Goal: Transaction & Acquisition: Register for event/course

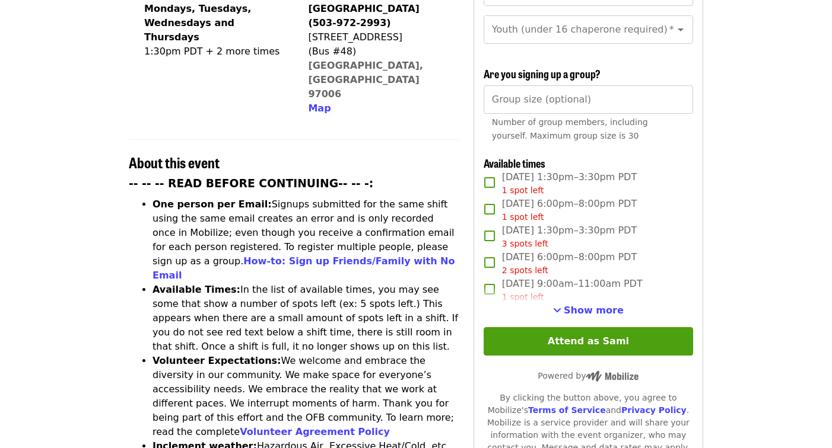
scroll to position [332, 0]
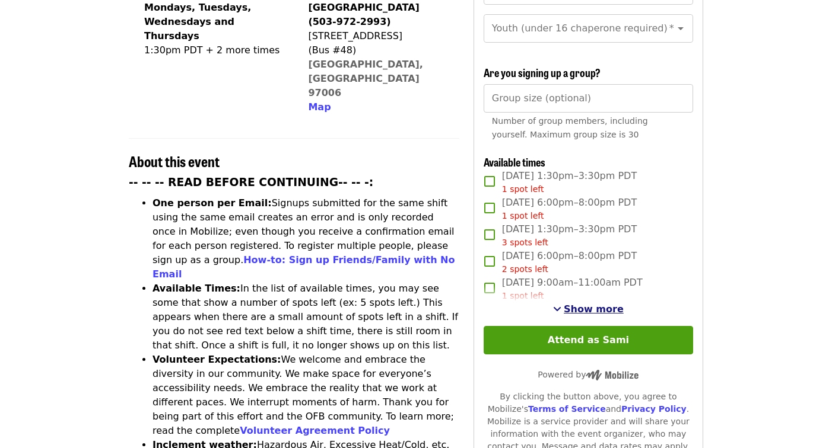
click at [589, 304] on span "Show more" at bounding box center [594, 309] width 60 height 11
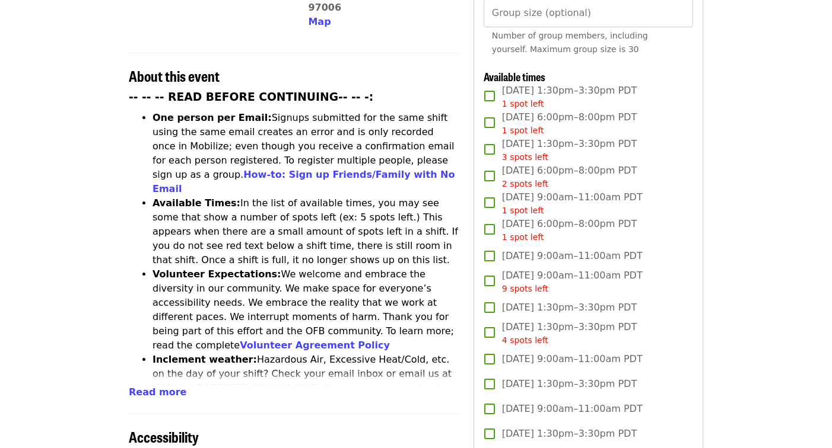
scroll to position [457, 0]
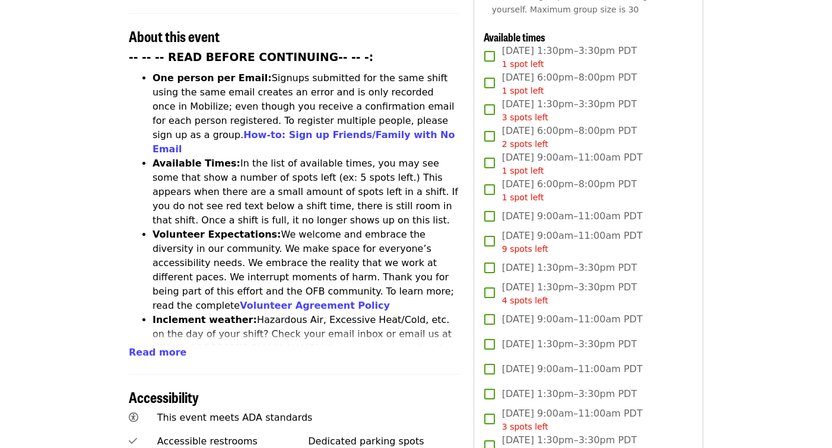
click at [579, 229] on span "[DATE] 9:00am–11:00am PDT 9 spots left" at bounding box center [572, 242] width 141 height 27
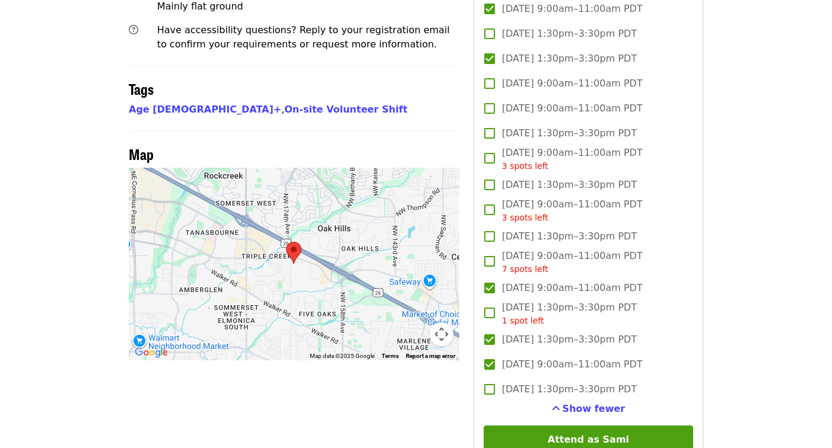
scroll to position [928, 0]
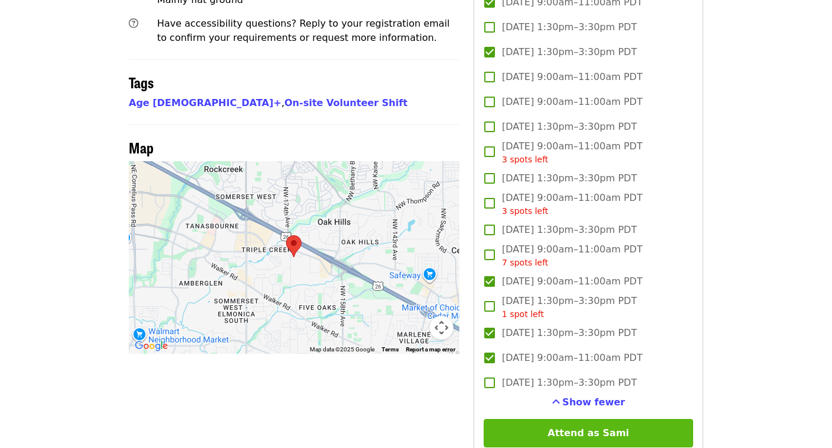
click at [581, 419] on button "Attend as Sami" at bounding box center [587, 433] width 209 height 28
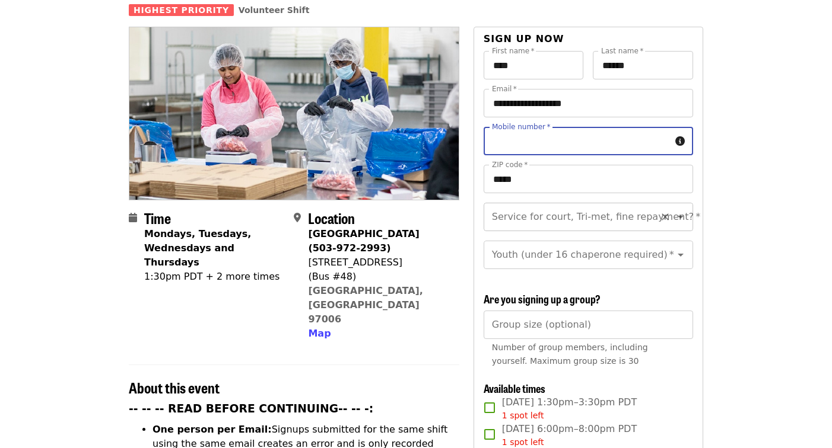
scroll to position [98, 0]
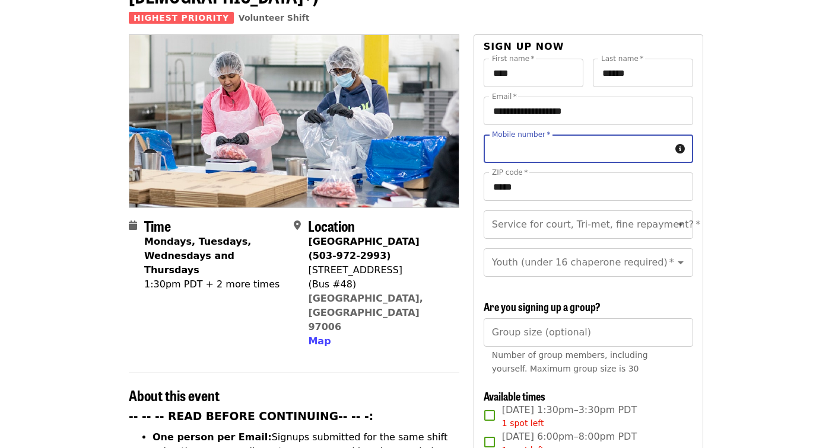
click at [606, 135] on input "Mobile number   *" at bounding box center [576, 149] width 187 height 28
type input "**********"
click at [577, 214] on input "Service for court, Tri-met, fine repayment?   *" at bounding box center [573, 225] width 161 height 23
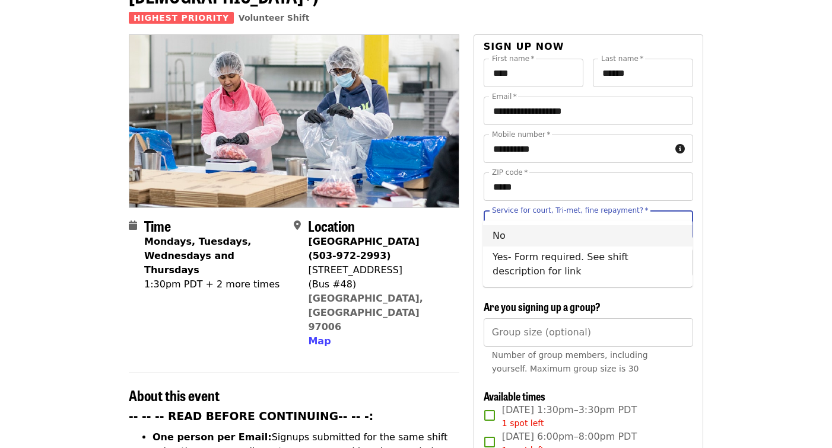
click at [565, 233] on li "No" at bounding box center [587, 235] width 209 height 21
type input "**"
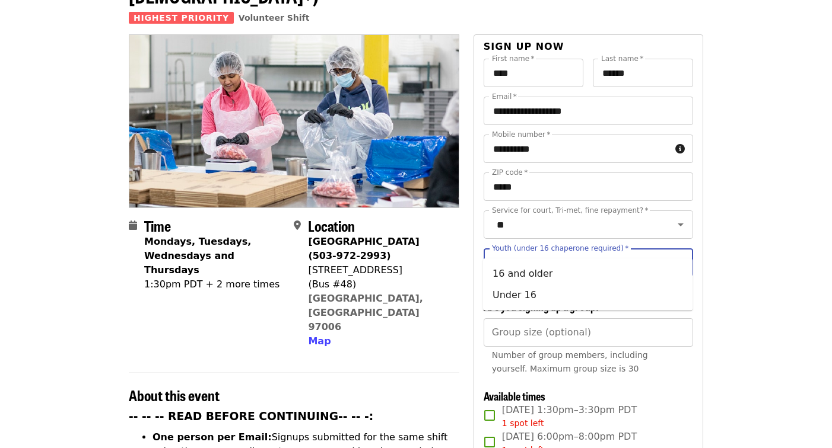
click at [565, 252] on input "Youth (under 16 chaperone required)   *" at bounding box center [573, 263] width 161 height 23
click at [555, 268] on li "16 and older" at bounding box center [587, 273] width 209 height 21
type input "**********"
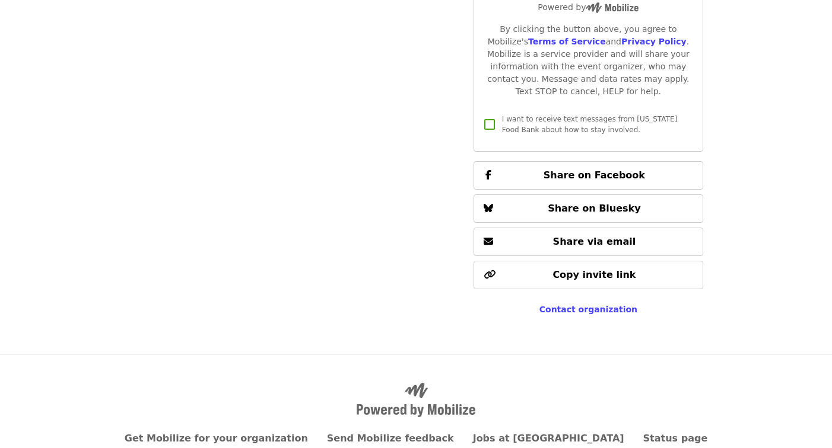
scroll to position [1192, 0]
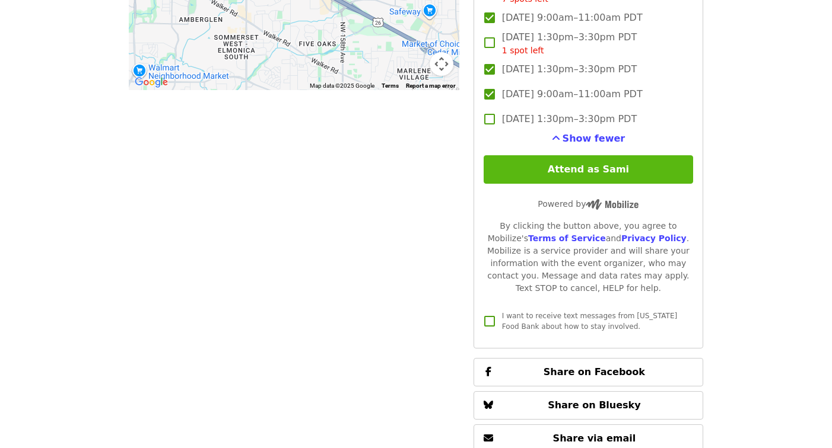
click at [566, 155] on button "Attend as Sami" at bounding box center [587, 169] width 209 height 28
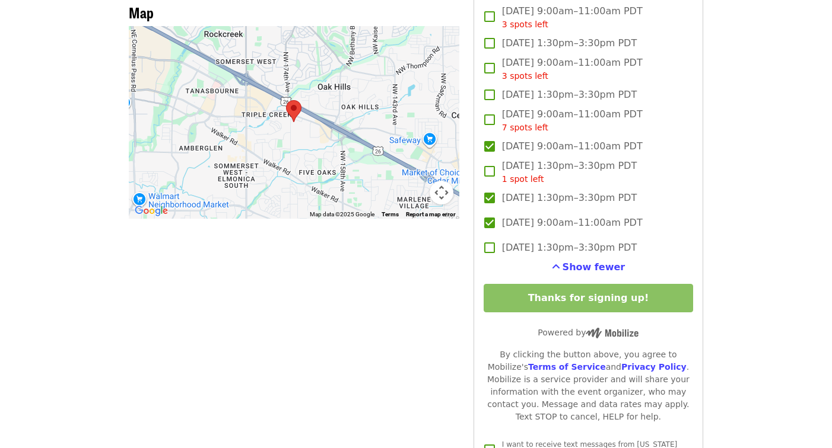
scroll to position [1208, 0]
